Goal: Task Accomplishment & Management: Manage account settings

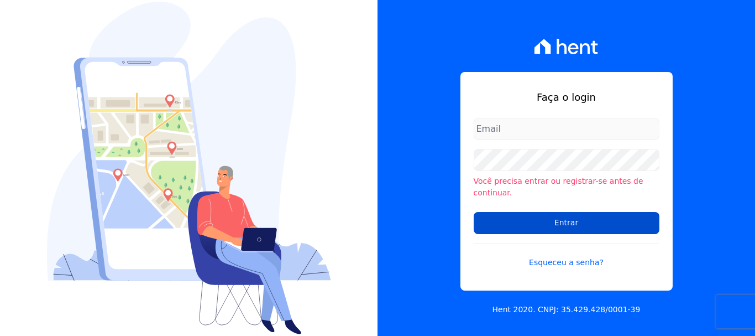
type input "administrativo@valeincorp.com.br"
click at [561, 212] on input "Entrar" at bounding box center [567, 223] width 186 height 22
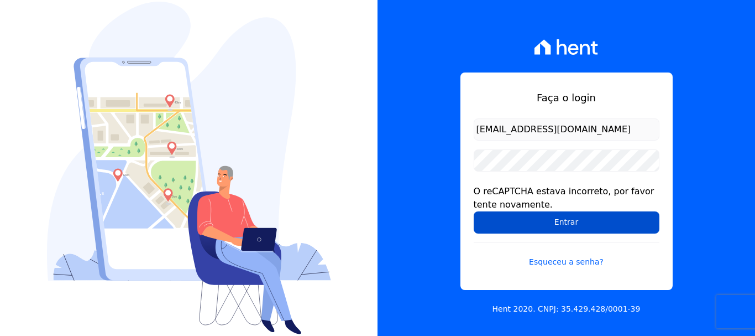
click at [559, 217] on input "Entrar" at bounding box center [567, 222] width 186 height 22
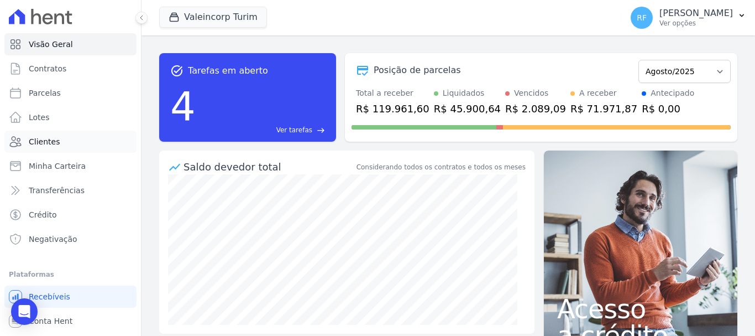
click at [56, 148] on link "Clientes" at bounding box center [70, 142] width 132 height 22
click at [64, 87] on link "Parcelas" at bounding box center [70, 93] width 132 height 22
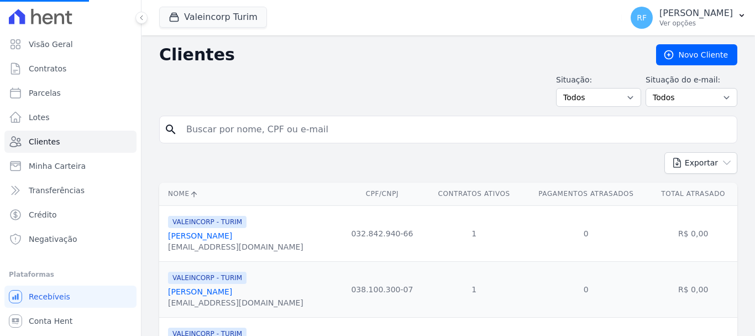
select select
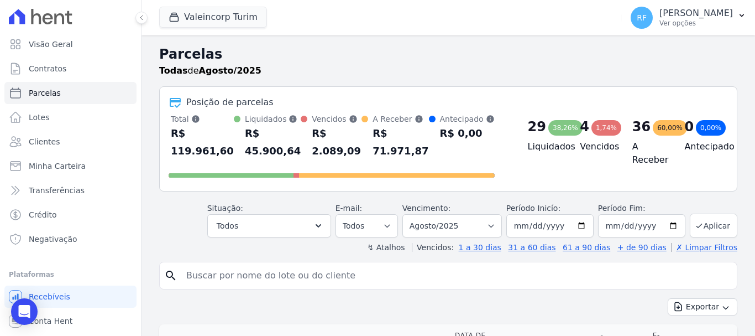
drag, startPoint x: 151, startPoint y: 105, endPoint x: 269, endPoint y: 138, distance: 122.5
click at [269, 138] on div "R$ 45.900,64" at bounding box center [273, 141] width 56 height 35
click at [327, 284] on input "search" at bounding box center [456, 275] width 553 height 22
type input "[DEMOGRAPHIC_DATA]"
select select
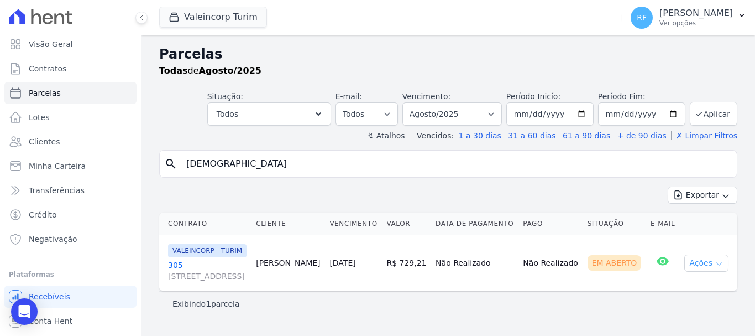
click at [685, 272] on button "Ações" at bounding box center [707, 262] width 44 height 17
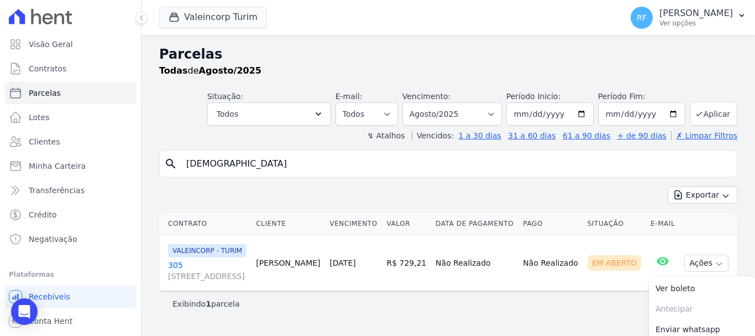
scroll to position [61, 0]
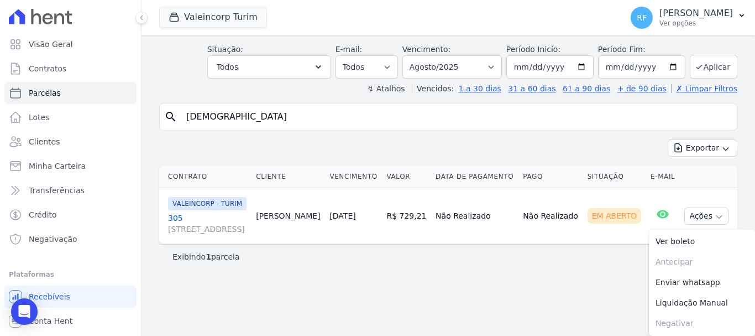
click at [173, 212] on link "305 [STREET_ADDRESS]" at bounding box center [207, 223] width 79 height 22
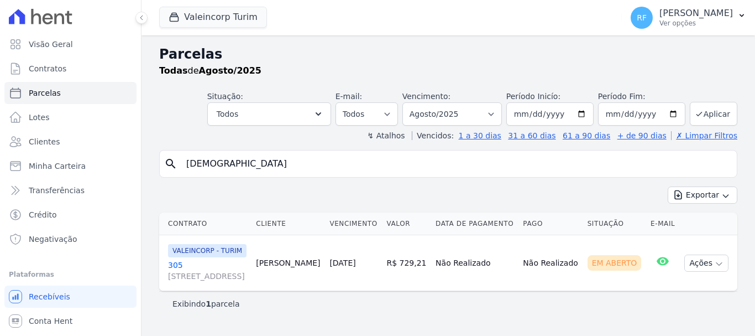
scroll to position [9, 0]
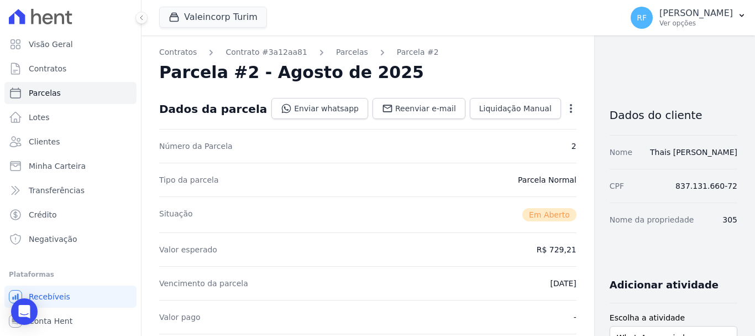
scroll to position [55, 0]
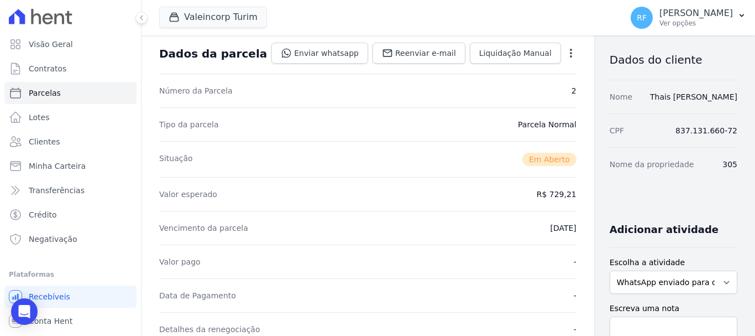
click at [566, 50] on icon "button" at bounding box center [571, 53] width 11 height 11
click at [496, 90] on link "Cancelar Cobrança" at bounding box center [523, 88] width 97 height 20
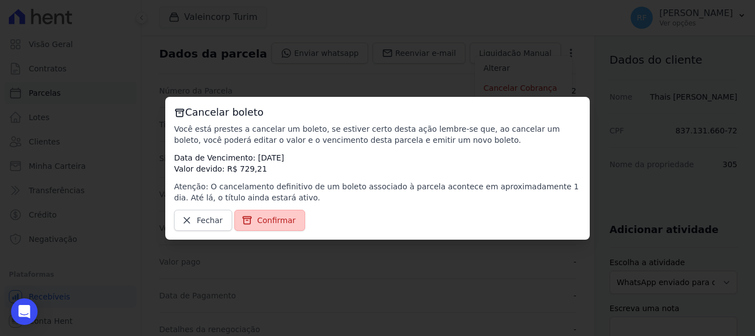
click at [286, 219] on span "Confirmar" at bounding box center [276, 220] width 39 height 11
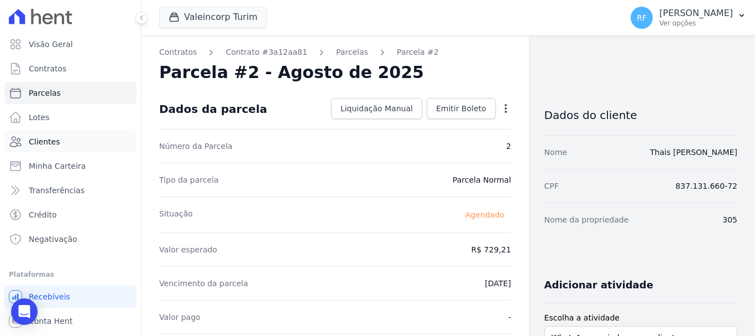
click at [74, 133] on link "Clientes" at bounding box center [70, 142] width 132 height 22
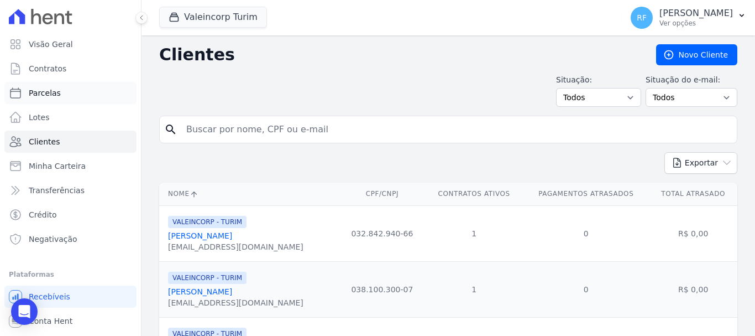
click at [84, 95] on link "Parcelas" at bounding box center [70, 93] width 132 height 22
select select
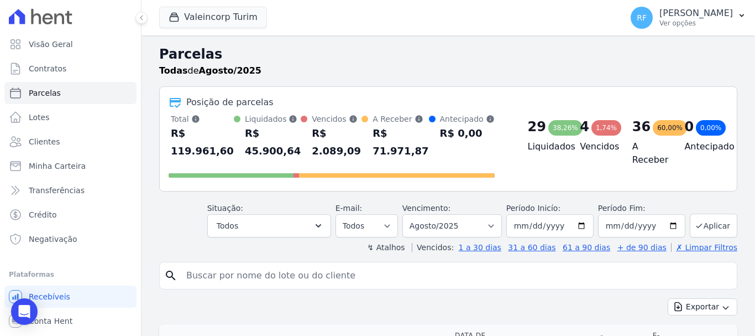
click at [306, 265] on input "search" at bounding box center [456, 275] width 553 height 22
type input "y"
type input "thia"
select select
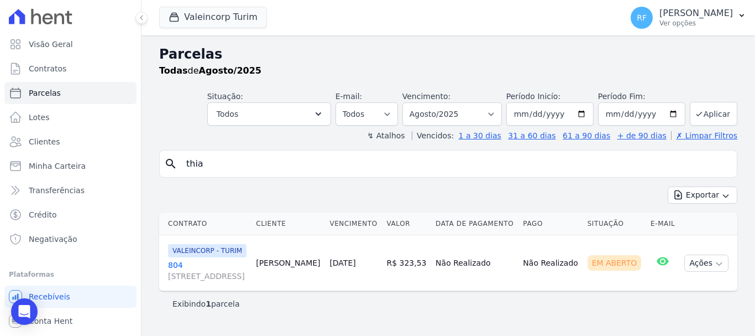
click at [252, 165] on input "thia" at bounding box center [456, 164] width 553 height 22
type input "[DEMOGRAPHIC_DATA]"
select select
click at [96, 80] on ul "Visão Geral Contratos [GEOGRAPHIC_DATA] Lotes Clientes Minha Carteira Transferê…" at bounding box center [70, 141] width 132 height 217
click at [96, 51] on link "Visão Geral" at bounding box center [70, 44] width 132 height 22
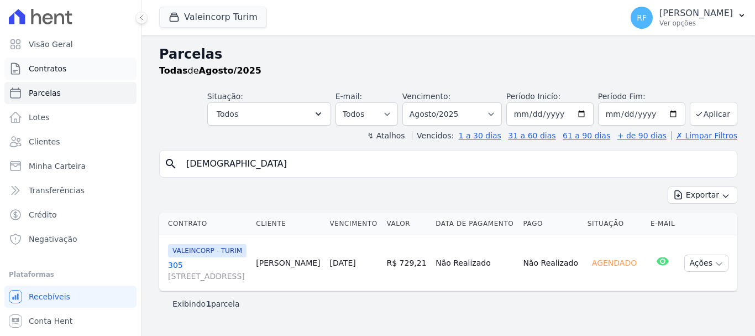
click at [98, 59] on link "Contratos" at bounding box center [70, 69] width 132 height 22
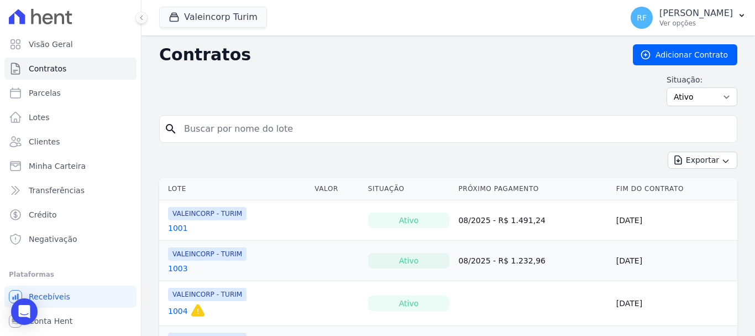
click at [208, 139] on input "search" at bounding box center [455, 129] width 555 height 22
type input "3045"
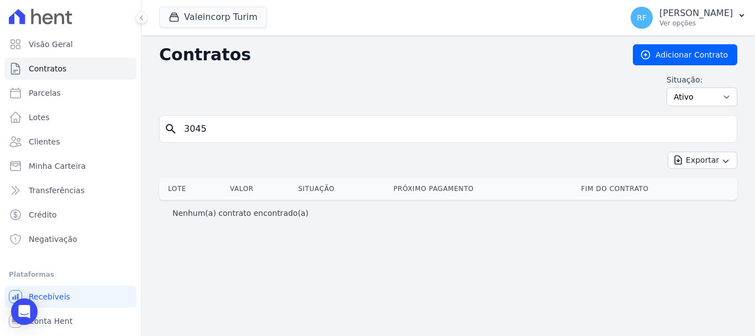
click at [195, 127] on input "3045" at bounding box center [455, 129] width 555 height 22
type input "305"
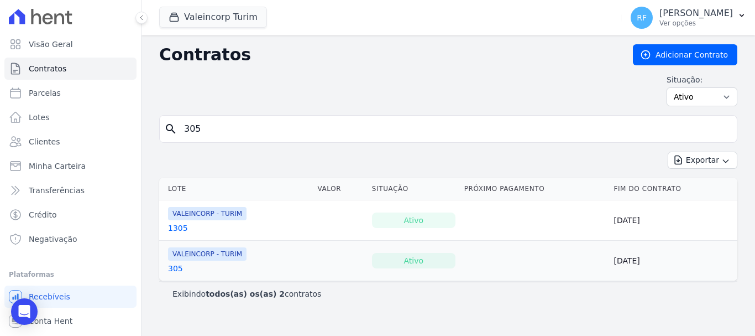
click at [171, 265] on link "305" at bounding box center [175, 268] width 15 height 11
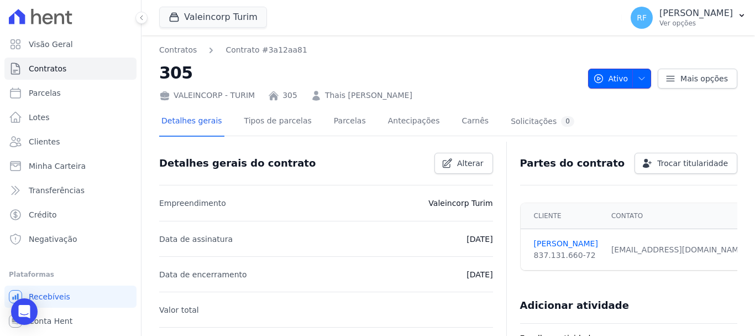
click at [627, 81] on button "Ativo" at bounding box center [620, 79] width 64 height 20
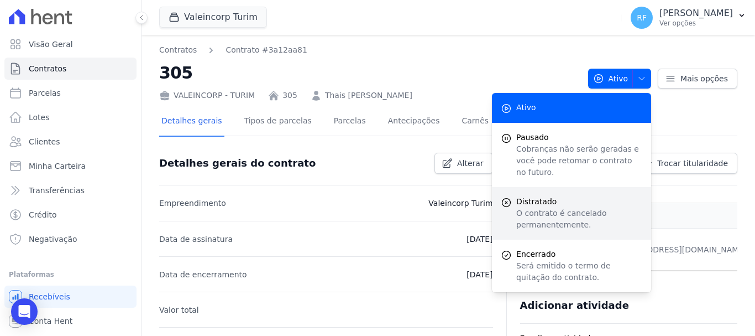
click at [557, 208] on p "O contrato é cancelado permanentemente." at bounding box center [580, 218] width 126 height 23
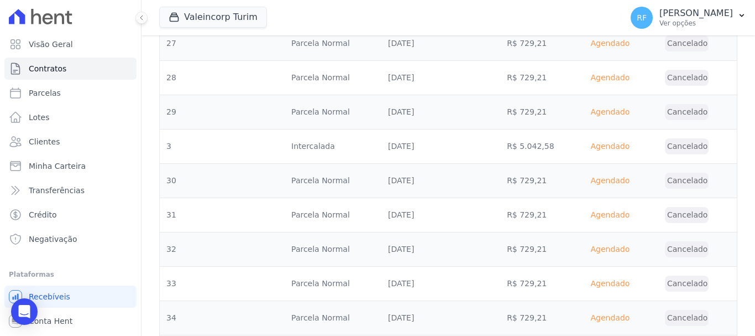
scroll to position [1455, 0]
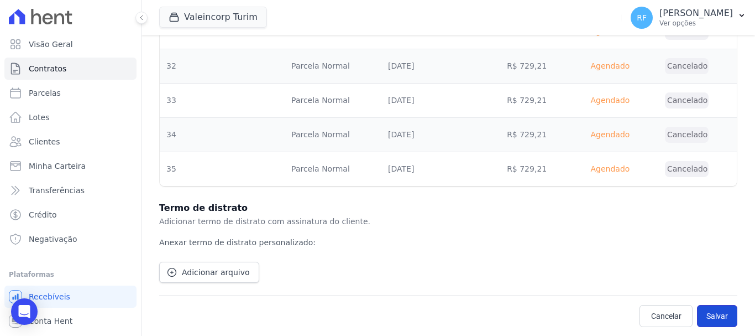
click at [714, 310] on button "Salvar" at bounding box center [717, 316] width 40 height 22
